Goal: Navigation & Orientation: Find specific page/section

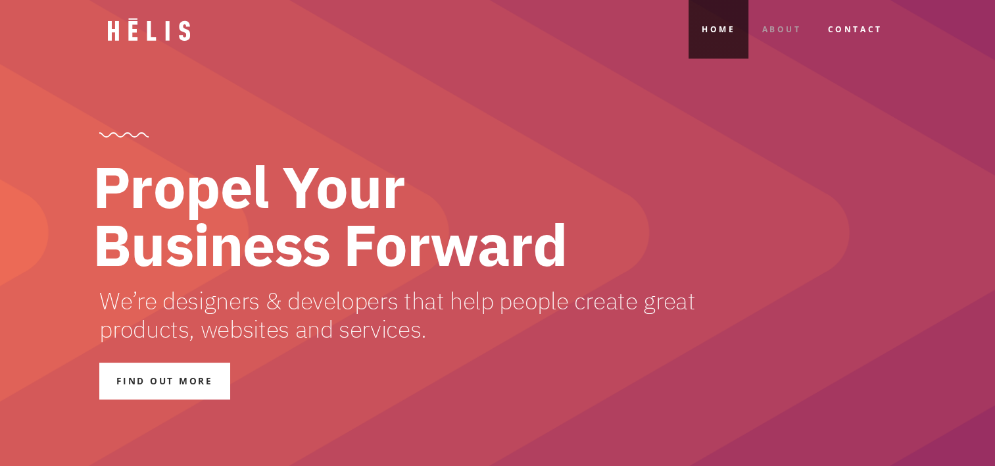
click at [788, 22] on link "About" at bounding box center [781, 29] width 66 height 59
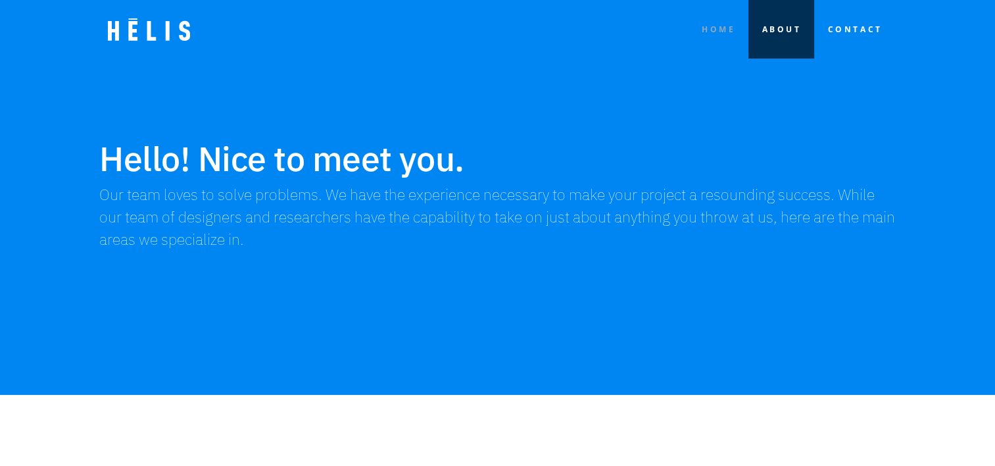
click at [722, 25] on link "HOME" at bounding box center [719, 29] width 60 height 59
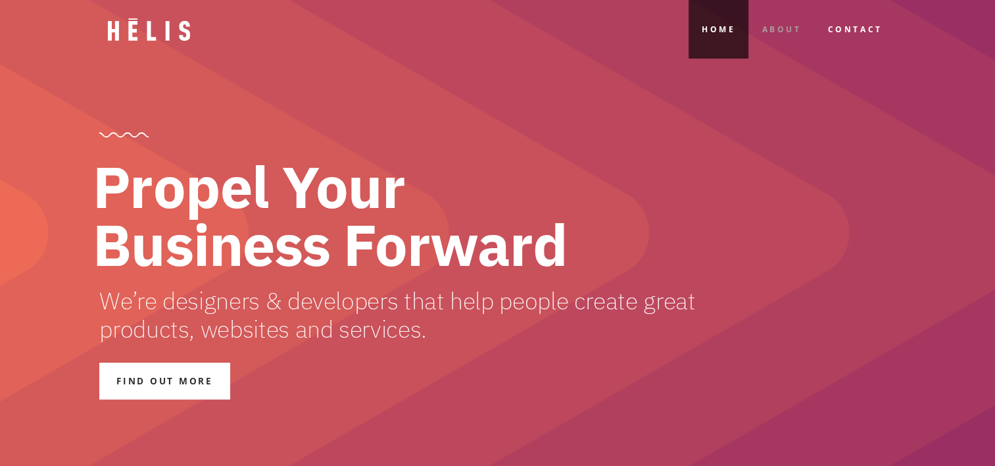
click at [787, 26] on link "About" at bounding box center [781, 29] width 66 height 59
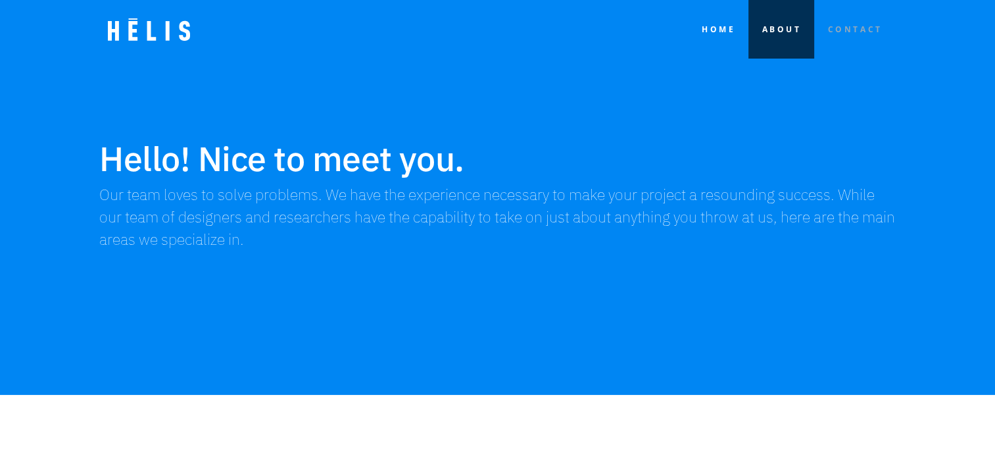
click at [850, 26] on link "Contact" at bounding box center [854, 29] width 81 height 59
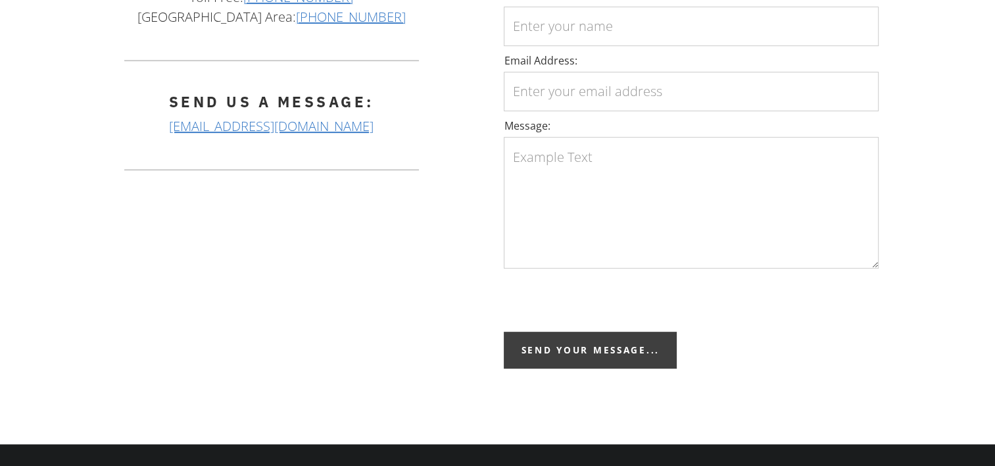
scroll to position [548, 0]
